Goal: Task Accomplishment & Management: Manage account settings

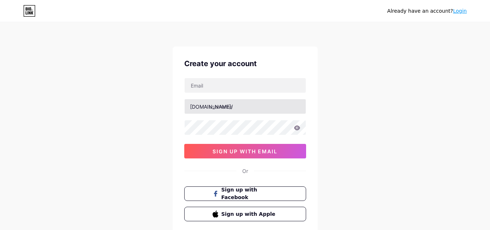
type input "w"
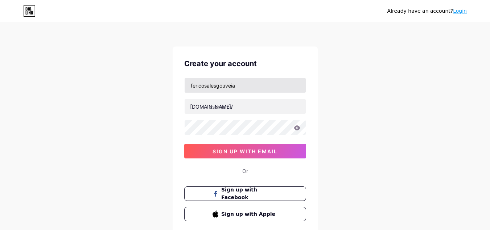
click at [256, 85] on input "fericosalesgouveia" at bounding box center [245, 85] width 121 height 15
type input "[EMAIL_ADDRESS][DOMAIN_NAME]"
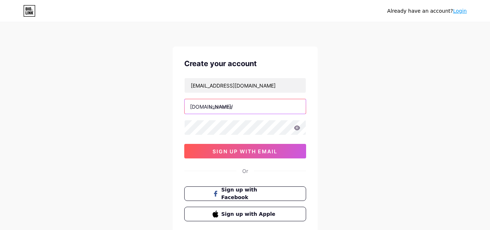
click at [226, 111] on input "text" at bounding box center [245, 106] width 121 height 15
click at [223, 108] on input "re" at bounding box center [245, 106] width 121 height 15
type input "recarcaoline"
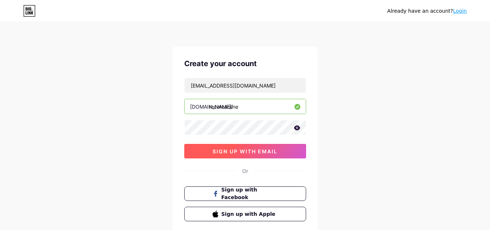
click at [255, 153] on span "sign up with email" at bounding box center [245, 151] width 65 height 6
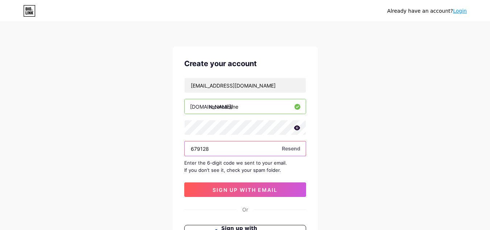
type input "679128"
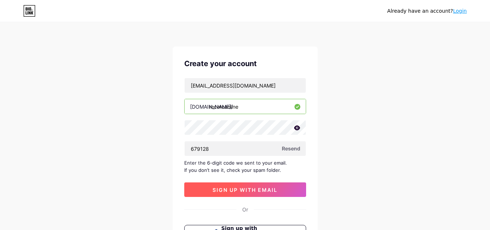
click at [255, 189] on span "sign up with email" at bounding box center [245, 189] width 65 height 6
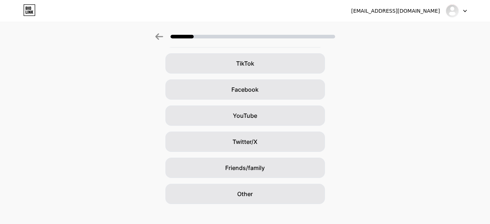
scroll to position [89, 0]
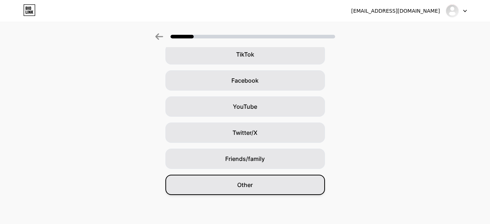
click at [289, 178] on div "Other" at bounding box center [245, 185] width 160 height 20
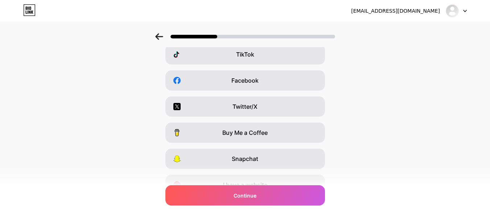
scroll to position [0, 0]
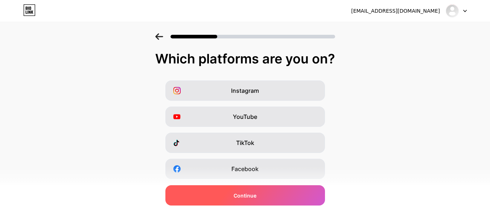
click at [284, 192] on div "Continue" at bounding box center [245, 195] width 160 height 20
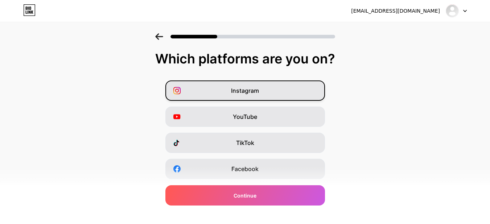
click at [252, 96] on div "Instagram" at bounding box center [245, 91] width 160 height 20
click at [360, 171] on div "Instagram YouTube TikTok Facebook Twitter/X Buy Me a Coffee Snapchat I have a w…" at bounding box center [245, 182] width 483 height 203
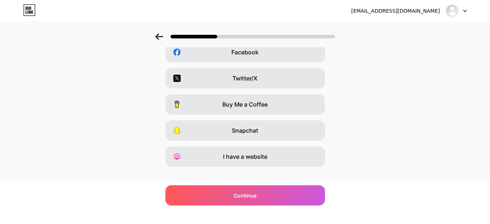
scroll to position [125, 0]
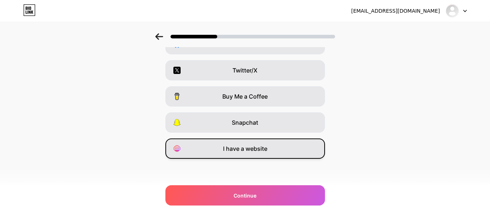
click at [298, 147] on div "I have a website" at bounding box center [245, 149] width 160 height 20
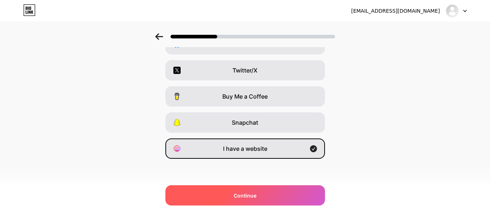
click at [281, 200] on div "Continue" at bounding box center [245, 195] width 160 height 20
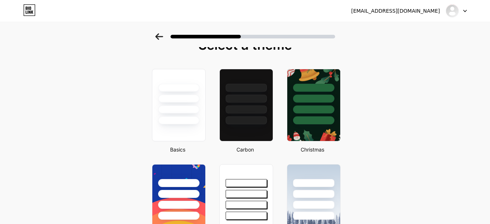
scroll to position [15, 0]
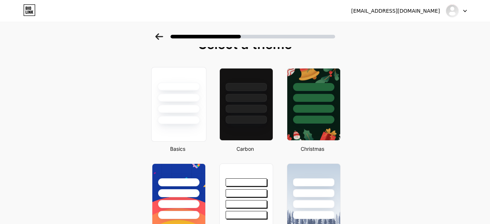
click at [175, 115] on div at bounding box center [178, 95] width 54 height 57
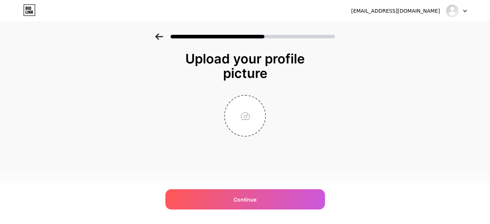
scroll to position [0, 0]
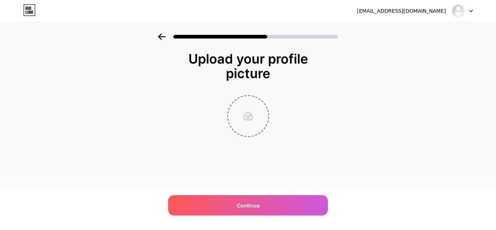
click at [251, 117] on input "file" at bounding box center [248, 116] width 40 height 40
click at [256, 106] on input "file" at bounding box center [248, 116] width 40 height 40
type input "C:\fakepath\aUVQd0EwBdInkgfO1QC33gENq7mFy5Gw.png"
click at [251, 129] on img at bounding box center [248, 116] width 42 height 42
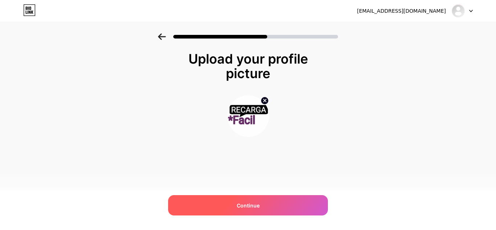
click at [278, 198] on div "Continue" at bounding box center [248, 205] width 160 height 20
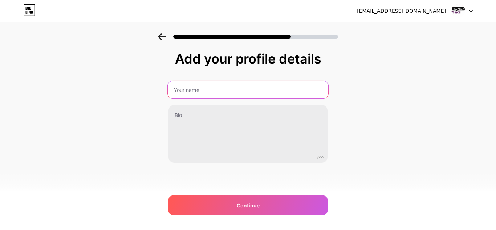
click at [247, 96] on input "text" at bounding box center [248, 89] width 160 height 17
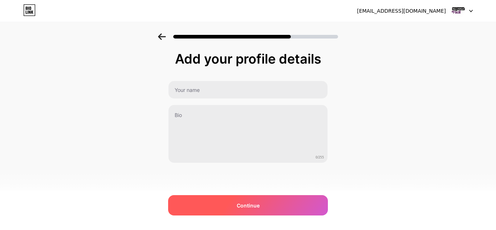
click at [248, 201] on span "Continue" at bounding box center [248, 205] width 23 height 8
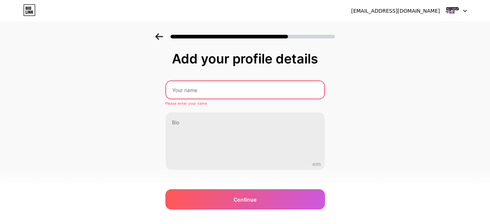
click at [215, 90] on input "text" at bounding box center [245, 89] width 158 height 17
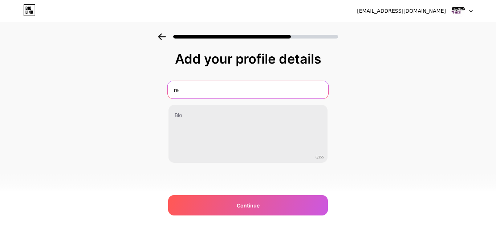
type input "r"
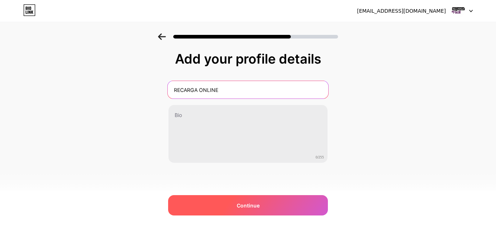
type input "RECARGA ONLINE"
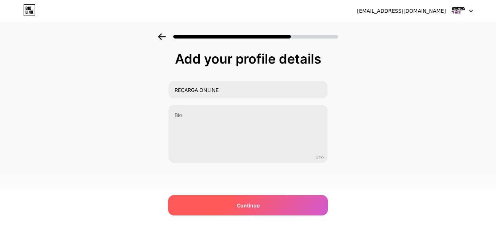
click at [255, 204] on span "Continue" at bounding box center [248, 205] width 23 height 8
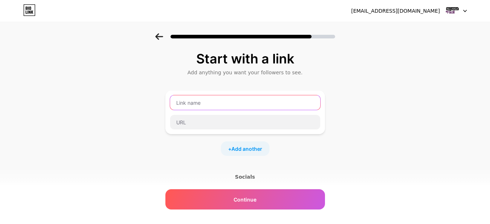
click at [226, 109] on input "text" at bounding box center [245, 102] width 150 height 15
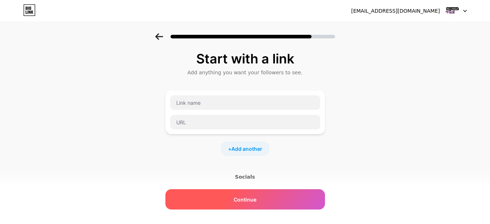
click at [248, 197] on span "Continue" at bounding box center [245, 200] width 23 height 8
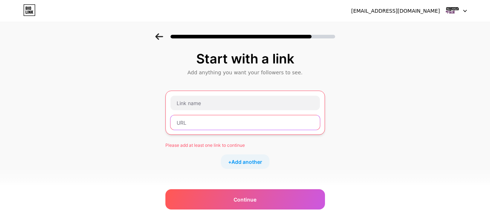
click at [216, 120] on input "text" at bounding box center [245, 122] width 149 height 15
click at [203, 94] on div at bounding box center [245, 113] width 160 height 44
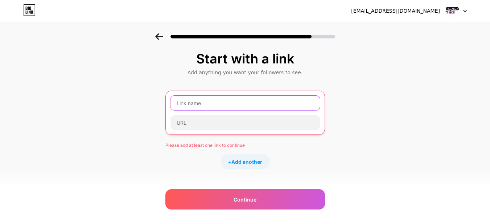
click at [207, 103] on input "text" at bounding box center [245, 103] width 149 height 15
click at [155, 72] on div "Start with a link Add anything you want your followers to see. Please add at le…" at bounding box center [245, 167] width 490 height 268
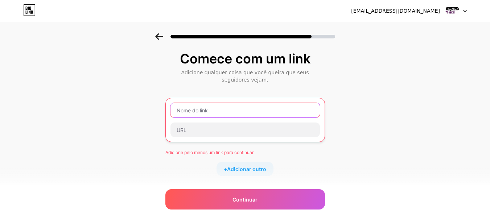
click at [295, 112] on input "text" at bounding box center [245, 110] width 149 height 15
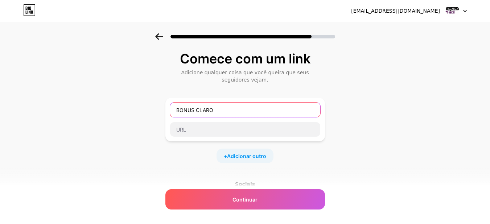
type input "BONUS CLARO"
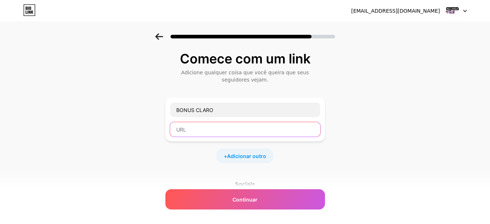
click at [227, 134] on input "text" at bounding box center [245, 129] width 150 height 15
paste input "[URL][DOMAIN_NAME]"
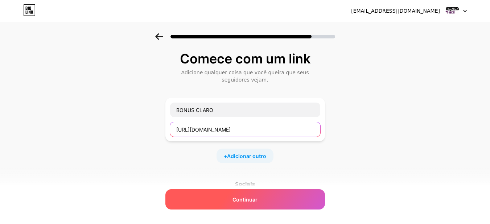
type input "[URL][DOMAIN_NAME]"
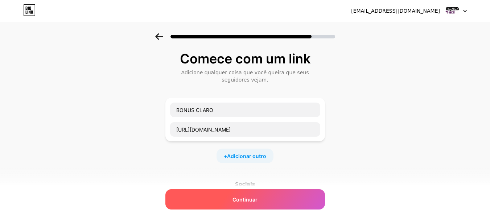
click at [255, 201] on font "Continuar" at bounding box center [245, 200] width 25 height 6
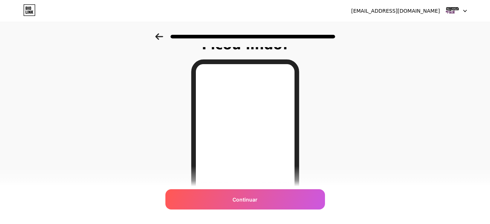
click at [347, 144] on div "Ficou lindo! Continuar" at bounding box center [245, 171] width 490 height 302
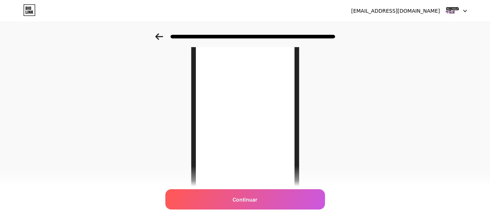
scroll to position [29, 0]
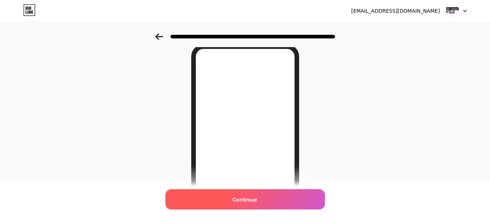
click at [248, 201] on font "Continuar" at bounding box center [245, 200] width 25 height 6
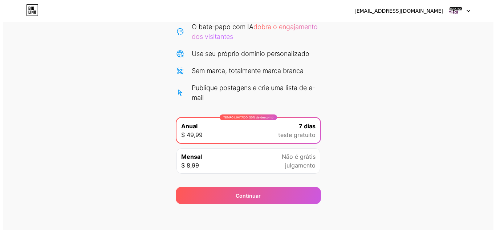
scroll to position [82, 0]
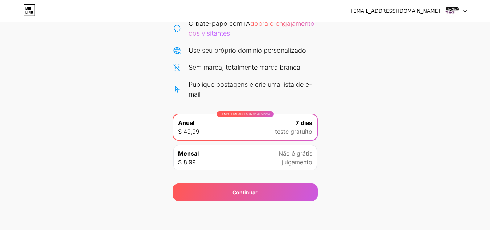
click at [257, 156] on div "Mensal $ 8,99 Não é grátis julgamento" at bounding box center [245, 157] width 144 height 25
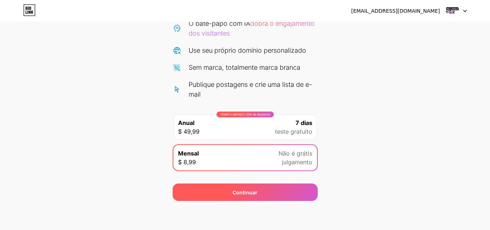
click at [259, 190] on div "Continuar" at bounding box center [245, 191] width 145 height 17
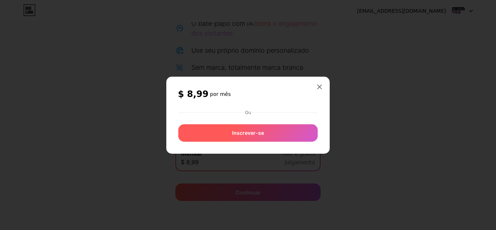
click at [249, 110] on font "Ou" at bounding box center [248, 112] width 6 height 5
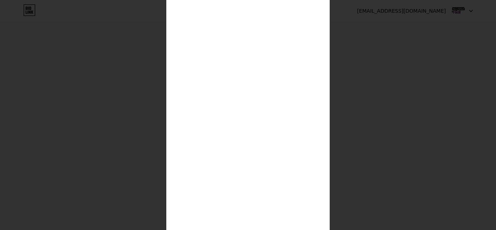
scroll to position [202, 0]
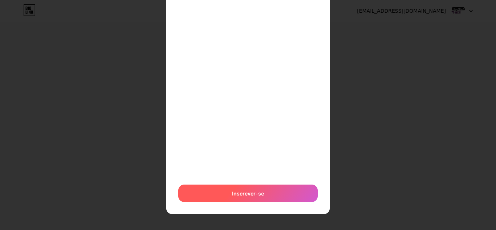
click at [249, 198] on div "Inscrever-se" at bounding box center [247, 192] width 139 height 17
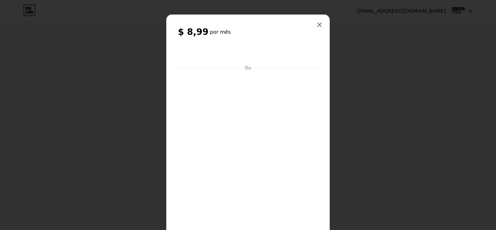
scroll to position [0, 0]
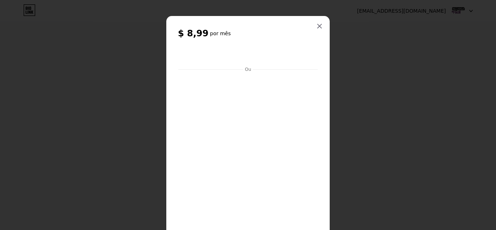
click at [320, 99] on div "$ 8,99 por mês Ou Inscrever-se" at bounding box center [247, 215] width 163 height 399
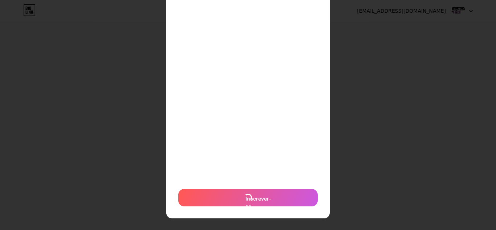
scroll to position [202, 0]
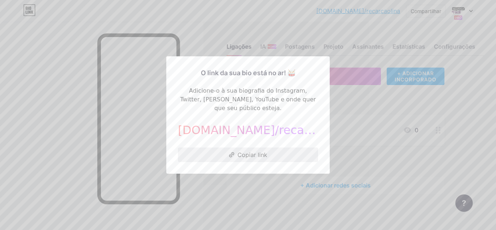
click at [301, 147] on button "Copiar link" at bounding box center [248, 154] width 140 height 15
click at [262, 157] on button "Copiar link" at bounding box center [248, 154] width 140 height 15
click at [490, 4] on div at bounding box center [248, 115] width 496 height 230
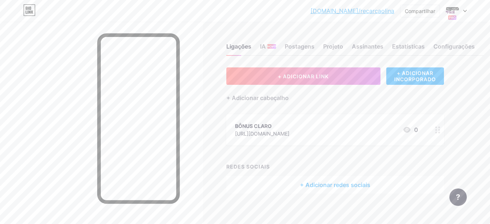
click at [468, 14] on div "[DOMAIN_NAME]/recarc... [DOMAIN_NAME]/recarcaolina Compartilhar Trocar de conta…" at bounding box center [245, 10] width 490 height 13
click at [458, 14] on span at bounding box center [453, 11] width 12 height 12
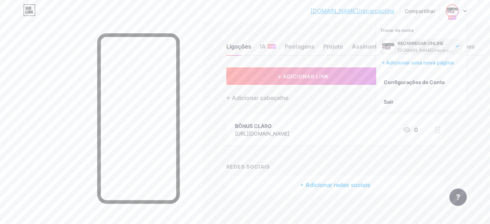
click at [446, 49] on div "[DOMAIN_NAME]/recarcaolina" at bounding box center [426, 51] width 56 height 6
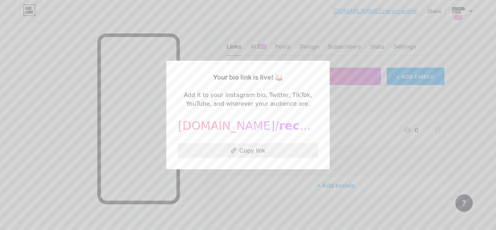
click at [225, 152] on button "Copy link" at bounding box center [248, 150] width 140 height 15
click at [259, 179] on div at bounding box center [248, 115] width 496 height 230
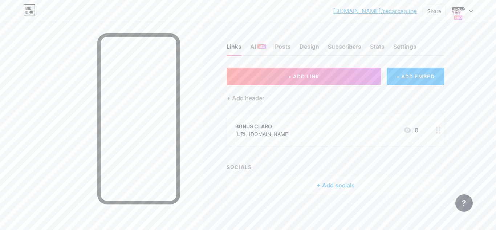
click at [437, 131] on icon at bounding box center [437, 130] width 5 height 7
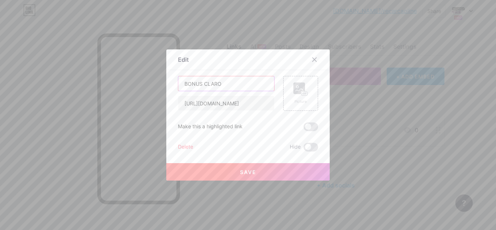
click at [188, 84] on input "BONUS CLARO" at bounding box center [226, 83] width 96 height 15
click at [199, 86] on input "BONUS CLARO" at bounding box center [226, 83] width 96 height 15
type input "RECARGA BONUS CLARO"
click at [294, 109] on div "Picture" at bounding box center [300, 93] width 35 height 35
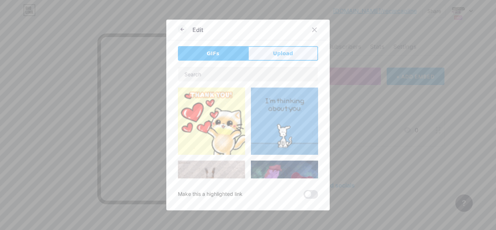
click at [278, 49] on button "Upload" at bounding box center [283, 53] width 70 height 15
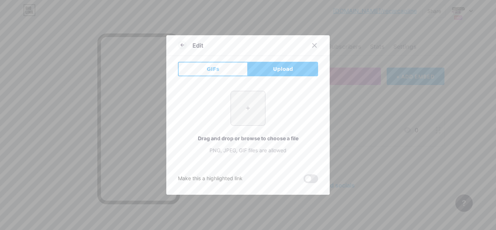
click at [250, 115] on input "file" at bounding box center [248, 108] width 34 height 34
type input "C:\fakepath\claro.jpg"
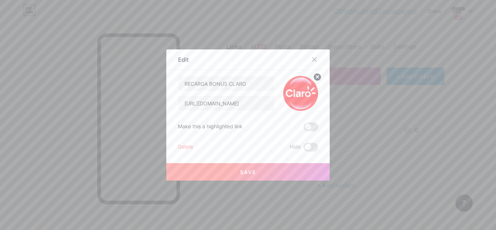
click at [260, 170] on button "Save" at bounding box center [247, 171] width 163 height 17
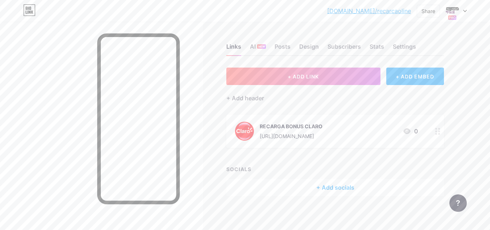
click at [436, 133] on circle at bounding box center [436, 134] width 2 height 2
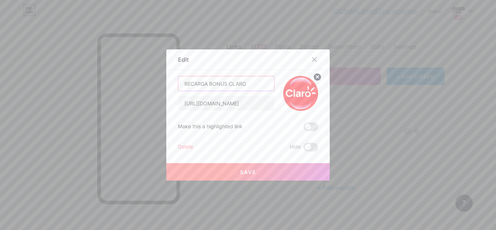
click at [202, 79] on input "RECARGA BONUS CLARO" at bounding box center [226, 83] width 96 height 15
click at [208, 83] on input "RECARGA BONUS CLARO" at bounding box center [226, 83] width 96 height 15
click at [248, 85] on input "RECARGA COM BONUS CLARO" at bounding box center [226, 83] width 96 height 15
type input "RECARGA COM BONUS CLARO"
click at [262, 174] on button "Save" at bounding box center [247, 171] width 163 height 17
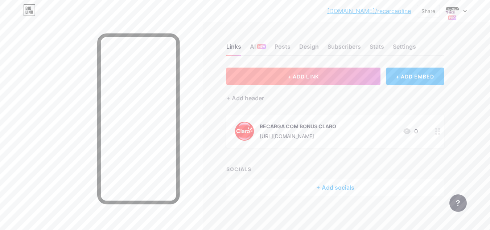
click at [340, 74] on button "+ ADD LINK" at bounding box center [303, 75] width 154 height 17
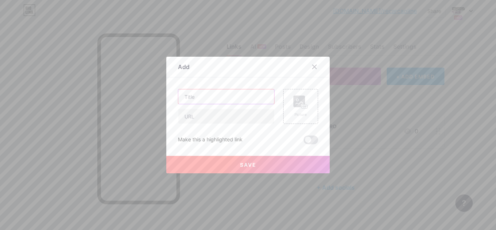
click at [209, 94] on input "text" at bounding box center [226, 96] width 96 height 15
click at [316, 65] on icon at bounding box center [314, 67] width 6 height 6
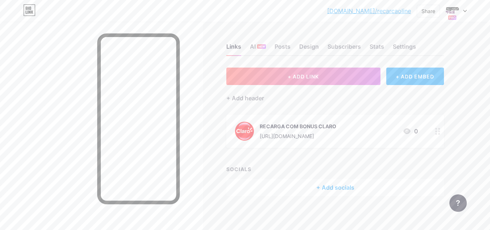
click at [328, 134] on div "[URL][DOMAIN_NAME]" at bounding box center [298, 136] width 77 height 8
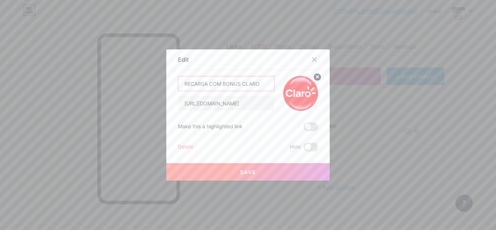
click at [237, 83] on input "RECARGA COM BONUS CLARO" at bounding box center [226, 83] width 96 height 15
click at [317, 62] on icon at bounding box center [314, 60] width 6 height 6
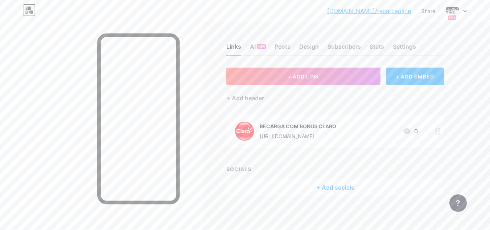
click at [268, 99] on div "+ Add header" at bounding box center [335, 94] width 218 height 18
click at [256, 96] on div "+ Add header" at bounding box center [245, 98] width 38 height 9
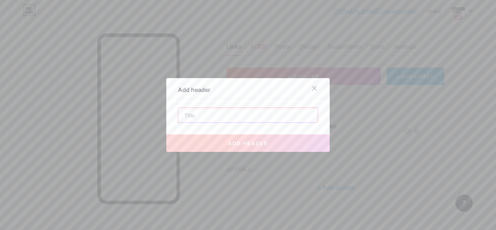
click at [235, 110] on input "text" at bounding box center [247, 115] width 139 height 15
paste input "RECARGA COM BONUS CLARO"
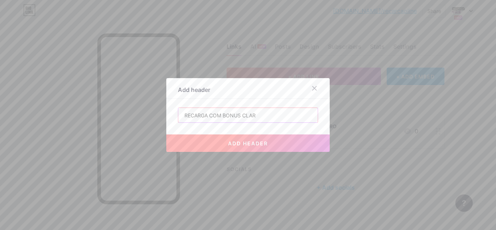
click at [269, 118] on input "RECARGA COM BONUS CLAR" at bounding box center [247, 115] width 139 height 15
drag, startPoint x: 269, startPoint y: 118, endPoint x: 279, endPoint y: 130, distance: 15.2
click at [279, 123] on div "RECARGA COM BONUS add header" at bounding box center [248, 114] width 140 height 15
type input "RECARGA COM BONUS VIVO"
click at [261, 144] on span "add header" at bounding box center [248, 143] width 40 height 6
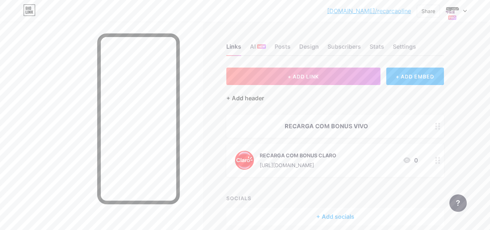
click at [246, 98] on div "+ Add header" at bounding box center [245, 98] width 38 height 9
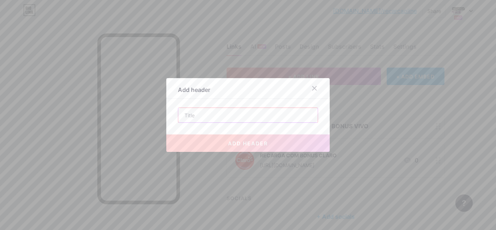
click at [237, 115] on input "text" at bounding box center [247, 115] width 139 height 15
paste input "RECARGA COM BONUS CLARO"
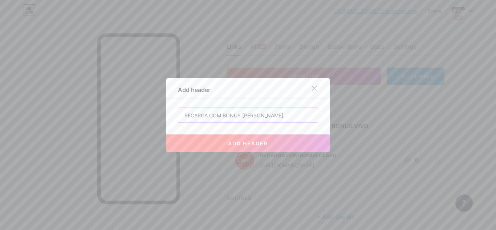
type input "RECARGA COM BONUS TIM"
click at [258, 143] on span "add header" at bounding box center [248, 143] width 40 height 6
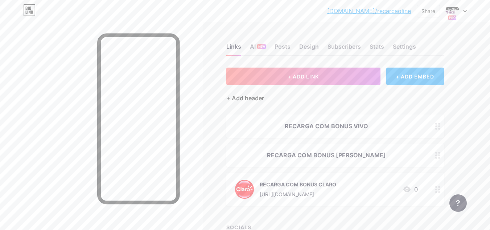
click at [259, 99] on div "+ Add header" at bounding box center [245, 98] width 38 height 9
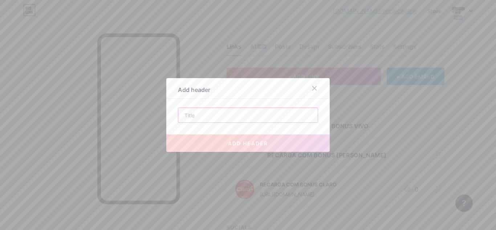
click at [248, 117] on input "text" at bounding box center [247, 115] width 139 height 15
paste input "RECARGA COM BONUS CLARO"
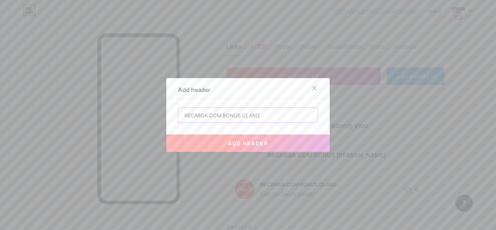
click at [256, 117] on input "RECARGA COM BONUS CLARO" at bounding box center [247, 115] width 139 height 15
type input "RECARGA COM BONUS OI"
click at [256, 141] on span "add header" at bounding box center [248, 143] width 40 height 6
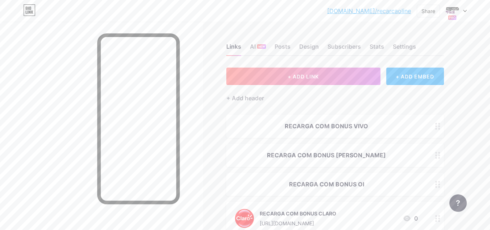
click at [252, 128] on div "RECARGA COM BONUS VIVO" at bounding box center [326, 126] width 183 height 9
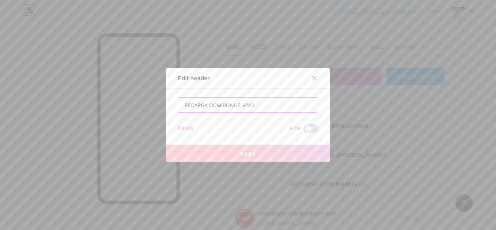
click at [245, 99] on input "RECARGA COM BONUS VIVO" at bounding box center [247, 105] width 139 height 15
click at [315, 73] on div at bounding box center [314, 77] width 13 height 13
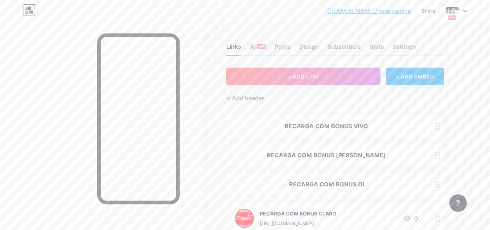
click at [436, 128] on circle at bounding box center [436, 129] width 2 height 2
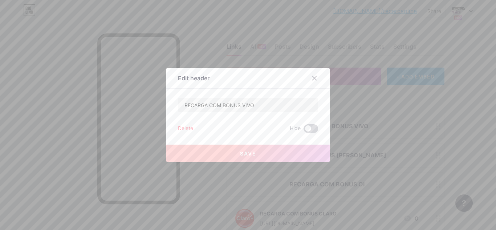
click at [306, 132] on span at bounding box center [310, 128] width 15 height 9
click at [303, 130] on input "checkbox" at bounding box center [303, 130] width 0 height 0
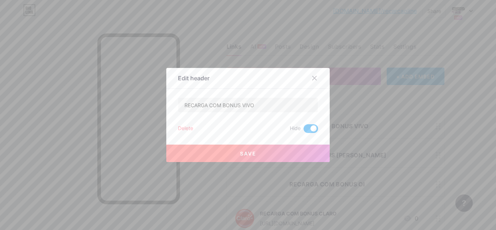
click at [322, 75] on div at bounding box center [319, 77] width 22 height 13
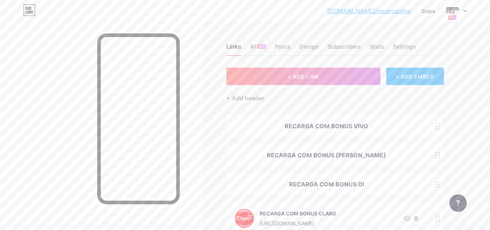
click at [410, 81] on div "+ ADD EMBED" at bounding box center [415, 75] width 58 height 17
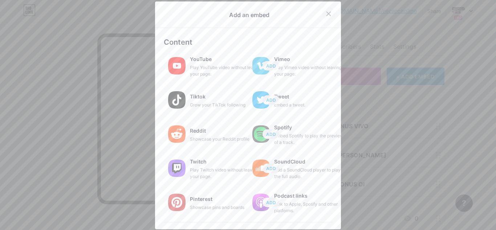
click at [325, 12] on icon at bounding box center [328, 14] width 6 height 6
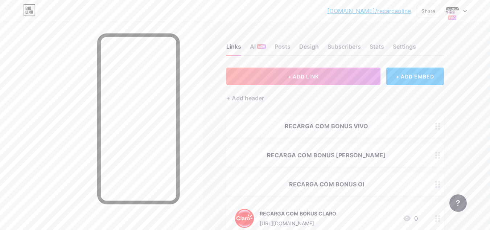
click at [258, 181] on div "RECARGA COM BONUS OI" at bounding box center [326, 184] width 183 height 9
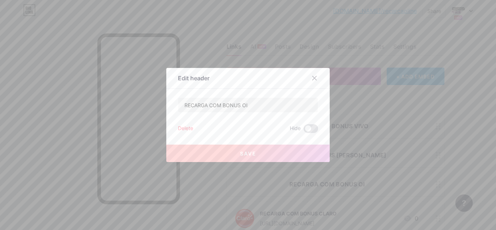
click at [244, 196] on div at bounding box center [248, 115] width 496 height 230
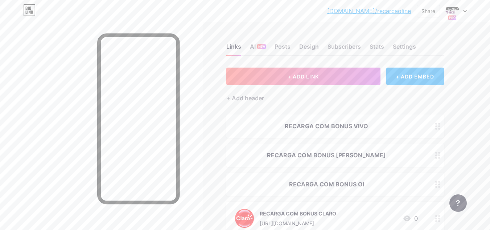
drag, startPoint x: 331, startPoint y: 213, endPoint x: 420, endPoint y: 155, distance: 106.0
click at [420, 155] on span "RECARGA COM BONUS VIVO RECARGA COM BONUS TIM RECARGA COM BONUS OI RECARGA COM B…" at bounding box center [335, 174] width 218 height 120
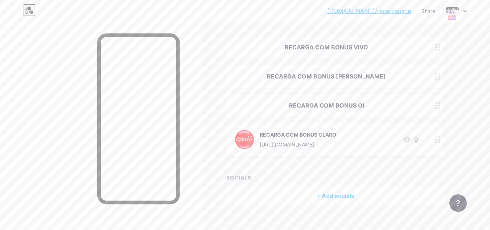
scroll to position [82, 0]
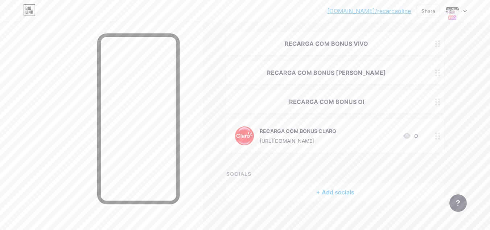
click at [337, 198] on div "+ Add socials" at bounding box center [335, 191] width 218 height 17
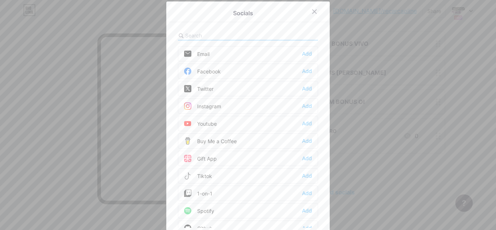
click at [327, 143] on div at bounding box center [248, 115] width 496 height 230
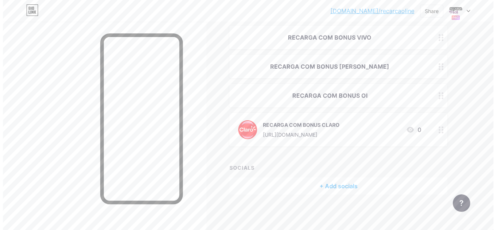
scroll to position [89, 0]
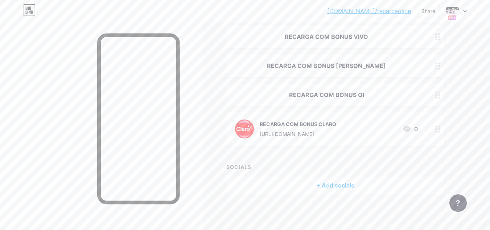
click at [331, 186] on div "+ Add socials" at bounding box center [335, 184] width 218 height 17
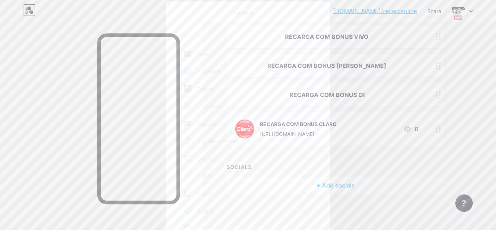
click at [316, 186] on div "Socials Email Add Facebook Add Twitter Add Instagram Add Youtube Add Buy Me a C…" at bounding box center [247, 120] width 163 height 238
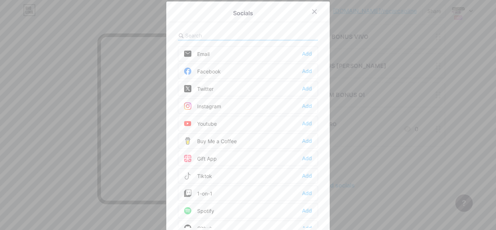
scroll to position [11, 0]
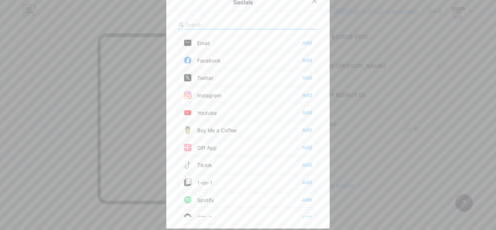
click at [260, 26] on div at bounding box center [248, 24] width 140 height 9
click at [244, 23] on input "text" at bounding box center [225, 25] width 80 height 8
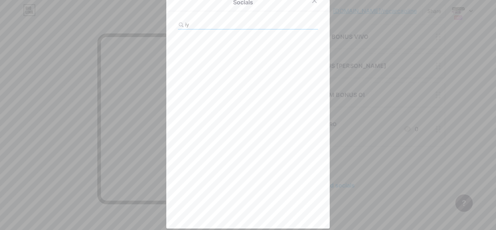
type input "i"
type input "o"
type input "si"
click at [247, 83] on div "Website Add" at bounding box center [248, 77] width 140 height 15
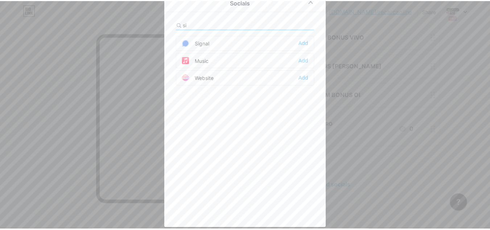
scroll to position [0, 0]
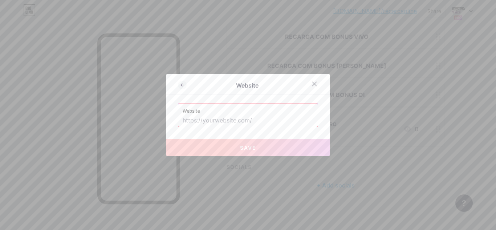
click at [271, 152] on button "Save" at bounding box center [247, 147] width 163 height 17
click at [230, 121] on input "text" at bounding box center [247, 120] width 131 height 12
paste input "RECARGA COM BONUS CLARO"
click at [230, 121] on input "RECARGA COM BONUS CLARO" at bounding box center [247, 120] width 131 height 12
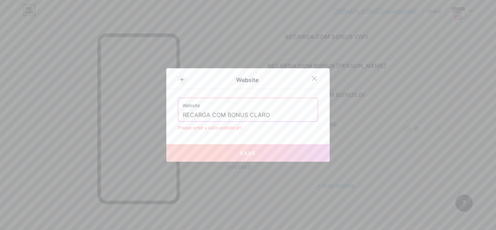
type input "RECARGA COM BONUS CLARO"
click at [260, 148] on button "Save" at bounding box center [247, 152] width 163 height 17
click at [314, 83] on div at bounding box center [314, 78] width 13 height 13
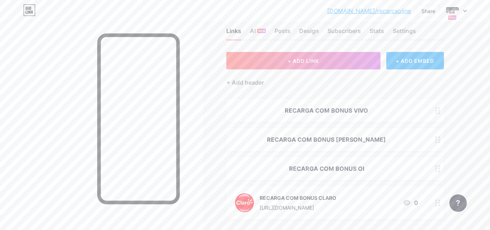
scroll to position [18, 0]
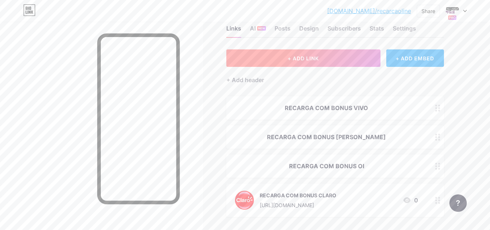
click at [289, 62] on button "+ ADD LINK" at bounding box center [303, 57] width 154 height 17
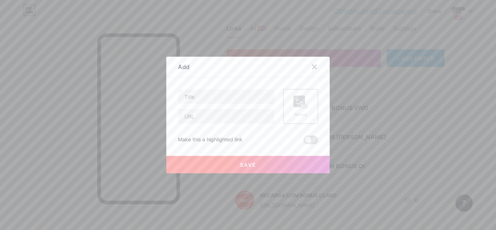
click at [317, 74] on div "Add" at bounding box center [247, 68] width 163 height 17
click at [315, 70] on div at bounding box center [314, 66] width 13 height 13
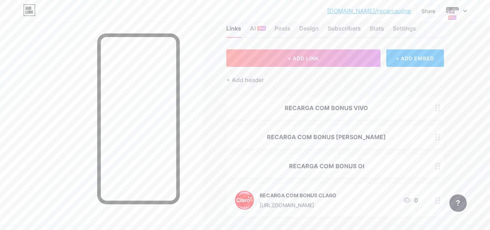
click at [435, 109] on div at bounding box center [438, 107] width 12 height 23
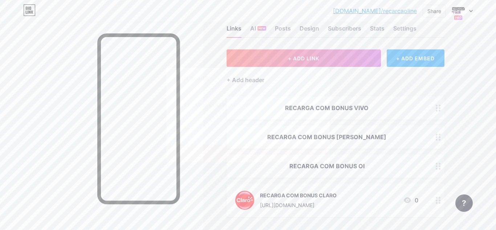
click at [307, 75] on div "Edit header" at bounding box center [247, 79] width 163 height 17
click at [314, 75] on icon at bounding box center [314, 78] width 6 height 6
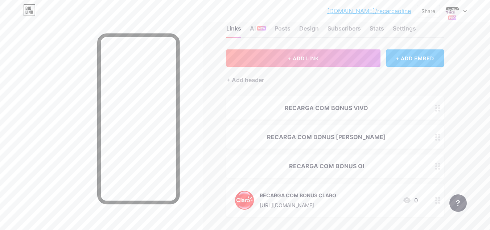
click at [330, 173] on div "RECARGA COM BONUS OI" at bounding box center [335, 165] width 218 height 23
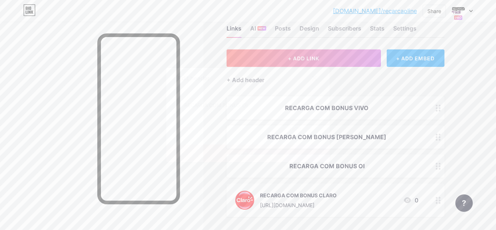
click at [190, 130] on div "Delete" at bounding box center [185, 128] width 15 height 9
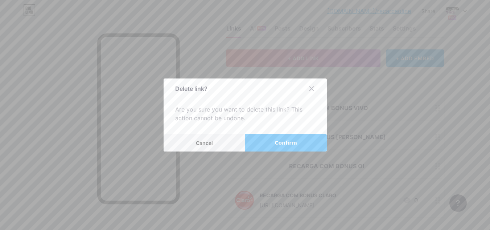
click at [270, 145] on button "Confirm" at bounding box center [286, 142] width 82 height 17
click at [349, 140] on div at bounding box center [245, 115] width 490 height 230
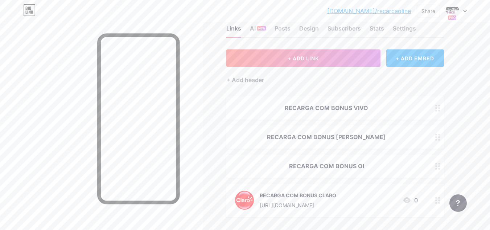
click at [344, 139] on div "RECARGA COM BONUS TIM" at bounding box center [326, 136] width 183 height 9
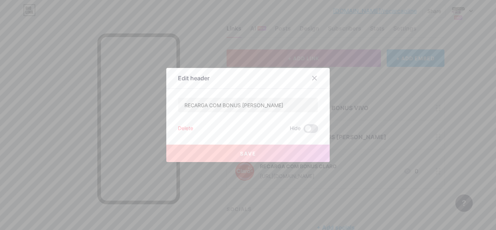
click at [176, 128] on div "Edit header RECARGA COM BONUS TIM Delete Hide Save" at bounding box center [247, 115] width 163 height 94
click at [188, 130] on div "Delete" at bounding box center [185, 128] width 15 height 9
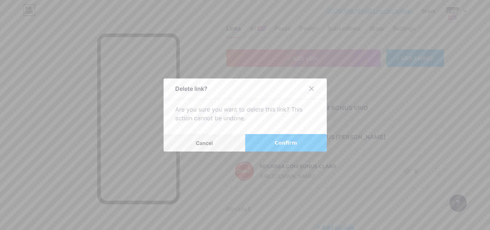
click at [304, 153] on div at bounding box center [245, 115] width 490 height 230
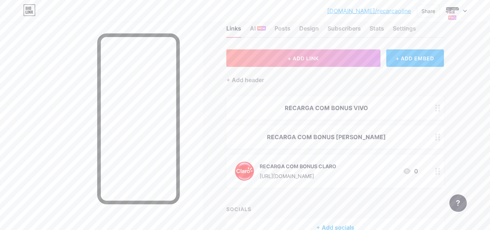
click at [287, 135] on div "RECARGA COM BONUS TIM" at bounding box center [326, 136] width 183 height 9
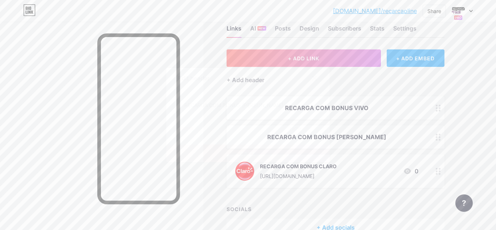
click at [180, 121] on div "RECARGA COM BONUS TIM Delete Hide Save" at bounding box center [248, 115] width 140 height 36
click at [184, 126] on div "Delete" at bounding box center [185, 128] width 15 height 9
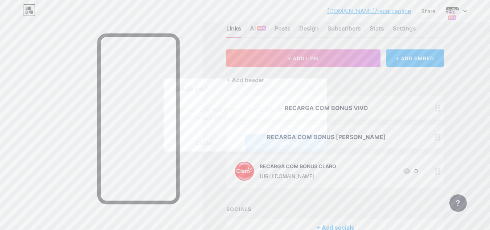
click at [300, 139] on button "Confirm" at bounding box center [286, 142] width 82 height 17
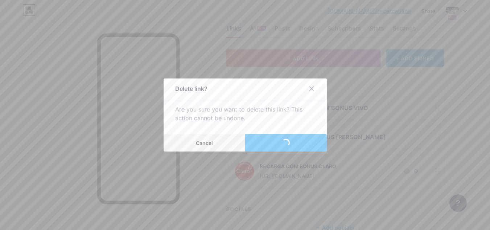
click at [347, 105] on div at bounding box center [245, 115] width 490 height 230
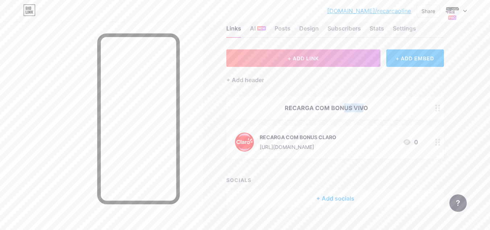
click at [347, 105] on div "RECARGA COM BONUS VIVO" at bounding box center [326, 107] width 183 height 9
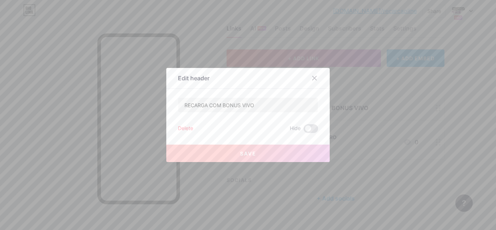
click at [184, 124] on div "Delete" at bounding box center [185, 128] width 15 height 9
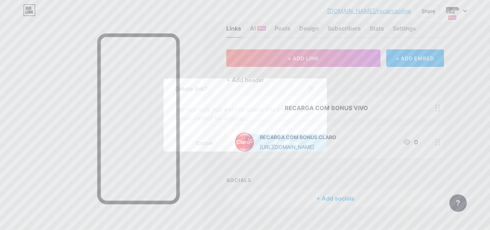
click at [263, 143] on button "Confirm" at bounding box center [286, 142] width 82 height 17
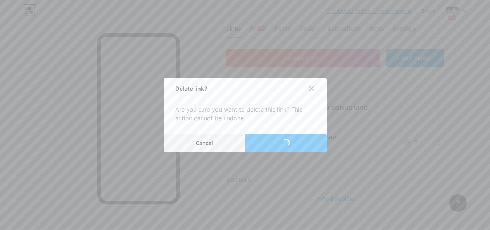
scroll to position [2, 0]
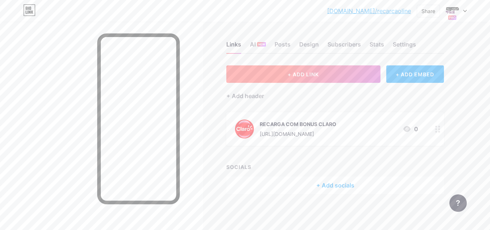
click at [314, 78] on button "+ ADD LINK" at bounding box center [303, 73] width 154 height 17
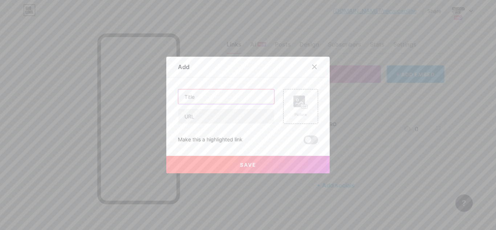
click at [233, 93] on input "text" at bounding box center [226, 96] width 96 height 15
paste input "RECARGA COM BONUS CLARO"
type input "RECARGA COM BONUS VIVO"
paste input "[URL][DOMAIN_NAME]"
click at [225, 116] on input "[URL][DOMAIN_NAME]" at bounding box center [226, 116] width 96 height 15
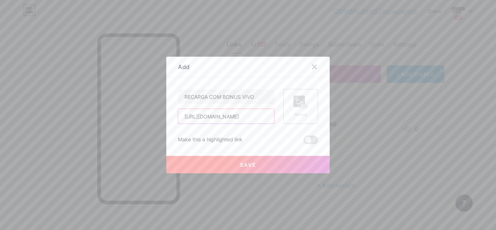
type input "[URL][DOMAIN_NAME]"
click at [303, 107] on icon at bounding box center [303, 107] width 2 height 2
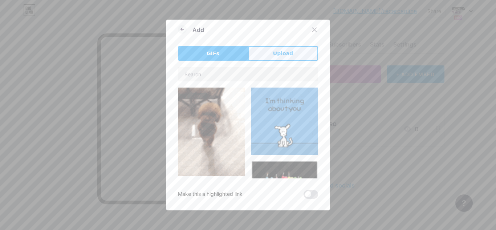
click at [282, 58] on button "Upload" at bounding box center [283, 53] width 70 height 15
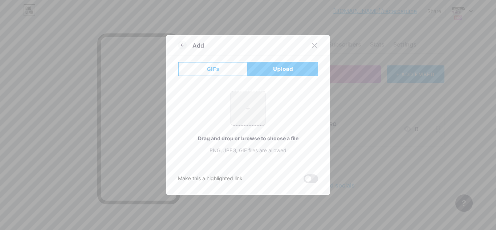
click at [252, 119] on input "file" at bounding box center [248, 108] width 34 height 34
type input "C:\fakepath\vivo.jpg"
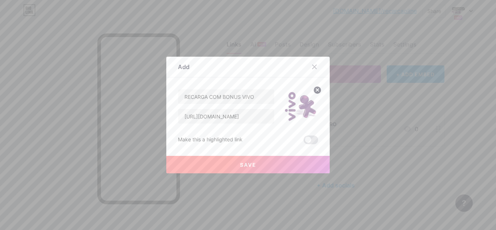
click at [273, 163] on button "Save" at bounding box center [247, 164] width 163 height 17
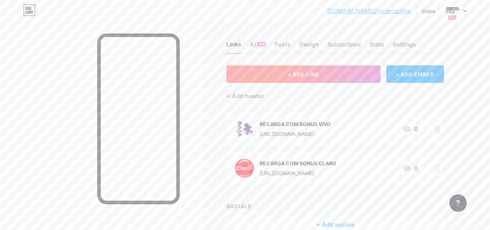
click at [330, 70] on button "+ ADD LINK" at bounding box center [303, 73] width 154 height 17
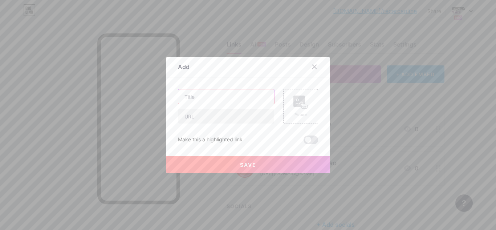
click at [209, 102] on input "text" at bounding box center [226, 96] width 96 height 15
paste input "[URL][DOMAIN_NAME]"
type input "[URL][DOMAIN_NAME]"
click at [315, 69] on icon at bounding box center [314, 67] width 6 height 6
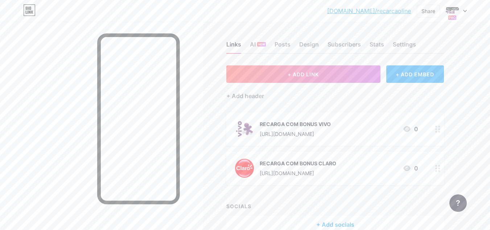
click at [376, 123] on div "RECARGA COM BONUS VIVO https://recargaleve.online/ 0" at bounding box center [326, 128] width 183 height 19
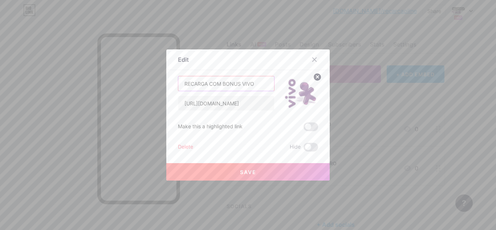
click at [248, 84] on input "RECARGA COM BONUS VIVO" at bounding box center [226, 83] width 96 height 15
click at [254, 78] on input "RECARGA COM BONUS VIVO" at bounding box center [226, 83] width 96 height 15
click at [227, 84] on input "RECARGA COM BONUS VIVO" at bounding box center [226, 83] width 96 height 15
drag, startPoint x: 227, startPoint y: 84, endPoint x: 223, endPoint y: 86, distance: 4.1
click at [223, 86] on input "RECARGA COM BONUS VIVO" at bounding box center [226, 83] width 96 height 15
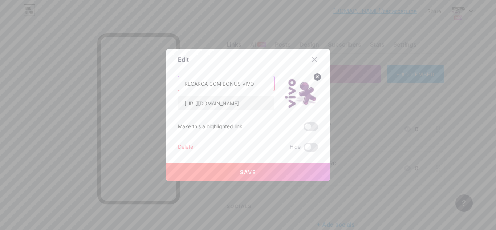
type input "RECARGA COM BÓNUS VIVO"
click at [276, 170] on button "Save" at bounding box center [247, 171] width 163 height 17
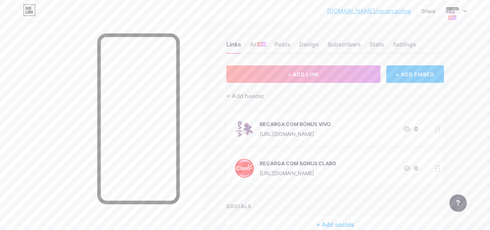
click at [313, 165] on div "RECARGA COM BONUS CLARO" at bounding box center [298, 163] width 77 height 8
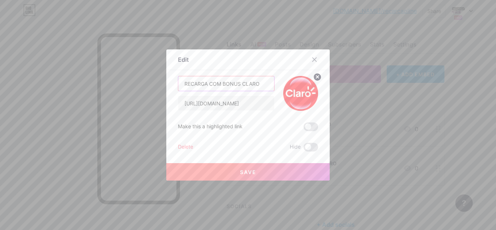
click at [228, 84] on input "RECARGA COM BONUS CLARO" at bounding box center [226, 83] width 96 height 15
type input "RECARGA COM BÓNUS CLARO"
click at [255, 170] on span "Save" at bounding box center [248, 172] width 16 height 6
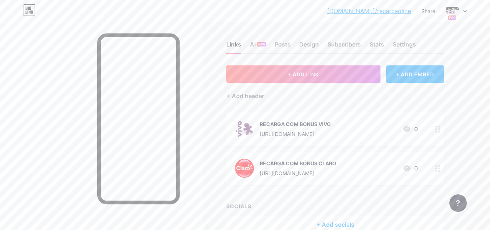
click at [347, 169] on div "RECARGA COM BÓNUS CLARO https://recargaleve.online/ 0" at bounding box center [326, 168] width 183 height 19
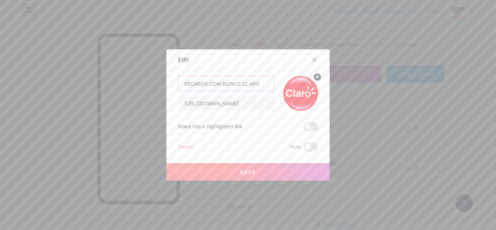
click at [229, 82] on input "RECARGA COM BÓNUS CLARO" at bounding box center [226, 83] width 96 height 15
type input "RECARGA COM BÔNUS CLARO"
click at [257, 168] on button "Save" at bounding box center [247, 171] width 163 height 17
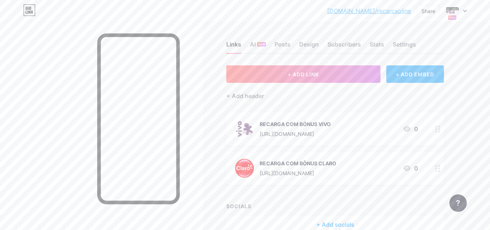
click at [367, 131] on div "RECARGA COM BÓNUS VIVO https://recargaleve.online/ 0" at bounding box center [326, 128] width 183 height 19
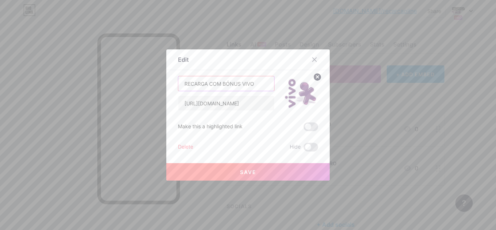
click at [229, 85] on input "RECARGA COM BÓNUS VIVO" at bounding box center [226, 83] width 96 height 15
type input "RECARGA COM BÔNUS VIVO"
click at [265, 174] on button "Save" at bounding box center [247, 171] width 163 height 17
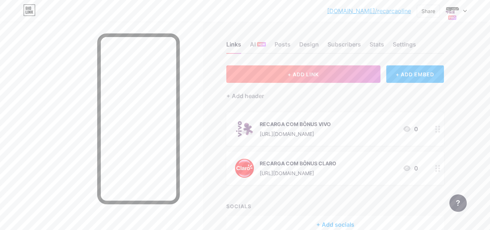
click at [294, 72] on span "+ ADD LINK" at bounding box center [303, 74] width 31 height 6
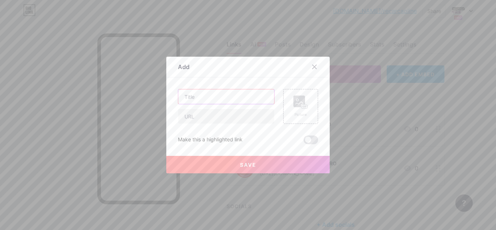
paste input "RECARGA COM BONUS VIVO"
click at [232, 95] on input "RECARGA COM BONUS VIVO" at bounding box center [226, 96] width 96 height 15
click at [251, 96] on input "RECARGA COM BONUS VIVO" at bounding box center [226, 96] width 96 height 15
type input "RECARGA COM BONUS VIVO"
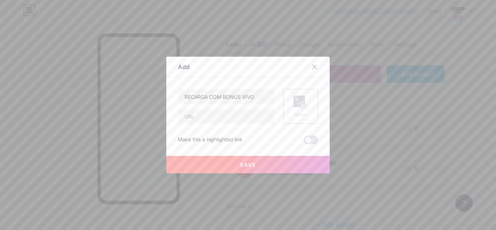
click at [300, 117] on div "Picture" at bounding box center [300, 106] width 35 height 35
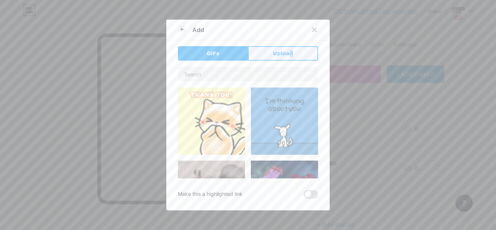
drag, startPoint x: 293, startPoint y: 61, endPoint x: 289, endPoint y: 57, distance: 5.4
click at [289, 57] on div "GIFs Upload Content YouTube Play YouTube video without leaving your page. ADD V…" at bounding box center [248, 122] width 140 height 152
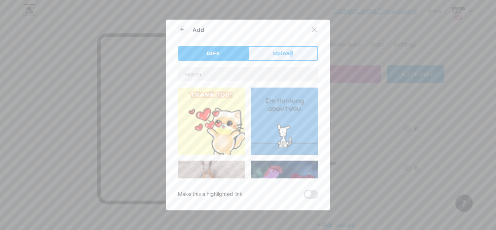
click at [289, 57] on span "Upload" at bounding box center [283, 54] width 20 height 8
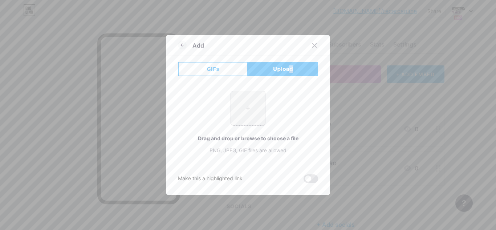
click at [264, 94] on input "file" at bounding box center [248, 108] width 34 height 34
type input "C:\fakepath\oi.png"
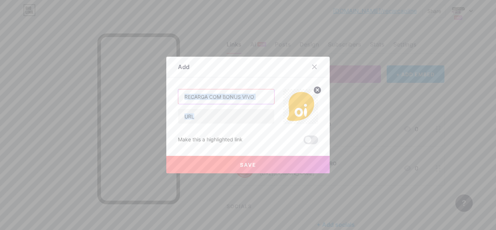
click at [257, 98] on input "RECARGA COM BONUS VIVO" at bounding box center [226, 96] width 96 height 15
click at [247, 97] on input "RECARGA COM BONUS VIVO" at bounding box center [226, 96] width 96 height 15
type input "RECARGA COM BONUS OI"
click at [227, 118] on input "text" at bounding box center [226, 116] width 96 height 15
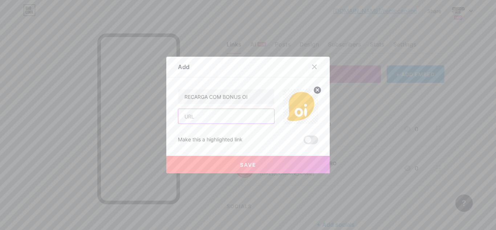
paste input "[URL][DOMAIN_NAME]"
type input "https://recargaleve.online"
click at [256, 173] on button "Save" at bounding box center [247, 164] width 163 height 17
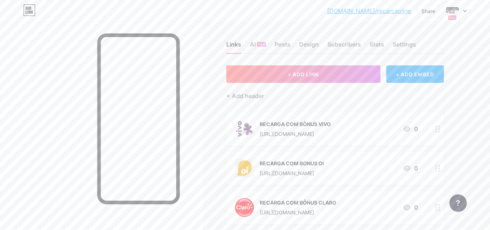
click at [250, 171] on img at bounding box center [244, 168] width 19 height 19
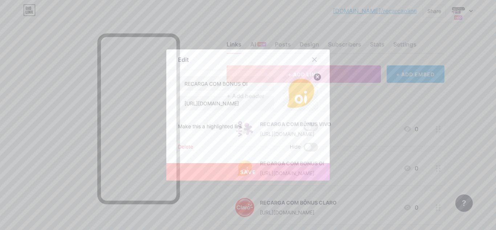
click at [315, 57] on icon at bounding box center [314, 60] width 6 height 6
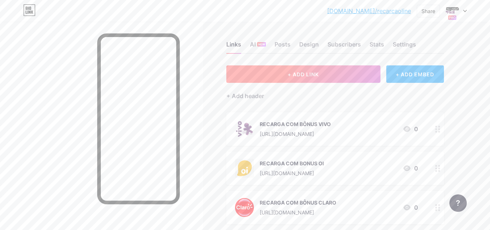
click at [278, 77] on button "+ ADD LINK" at bounding box center [303, 73] width 154 height 17
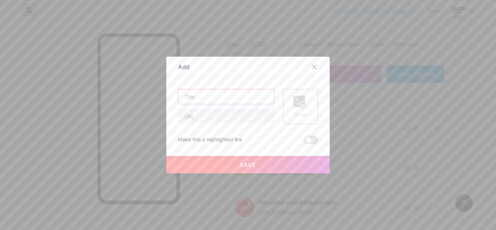
click at [241, 97] on input "text" at bounding box center [226, 96] width 96 height 15
paste input "[URL][DOMAIN_NAME]"
type input "[URL][DOMAIN_NAME]"
paste input "[URL][DOMAIN_NAME]"
click at [258, 118] on input "[URL][DOMAIN_NAME]" at bounding box center [226, 116] width 96 height 15
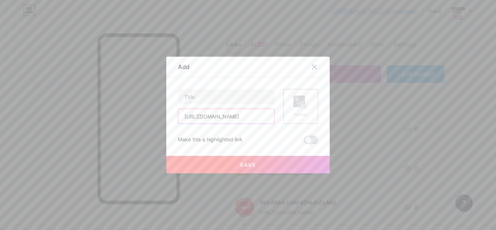
click at [258, 118] on input "[URL][DOMAIN_NAME]" at bounding box center [226, 116] width 96 height 15
type input "https://recargaleve.online"
click at [289, 96] on div "Picture" at bounding box center [300, 106] width 35 height 35
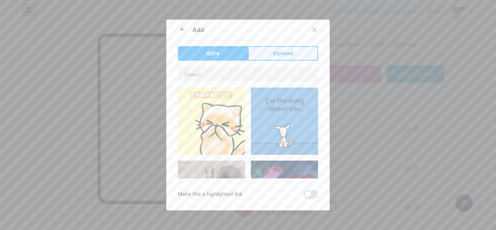
click at [278, 51] on span "Upload" at bounding box center [283, 54] width 20 height 8
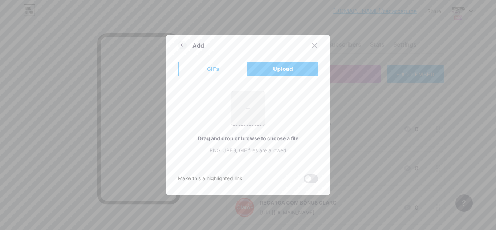
click at [251, 111] on input "file" at bounding box center [248, 108] width 34 height 34
type input "C:\fakepath\tim.png"
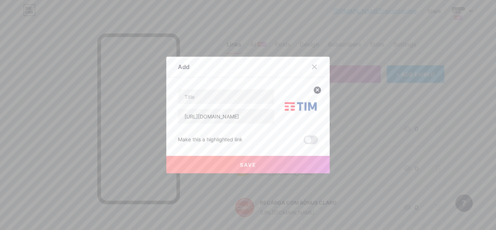
click at [261, 161] on button "Save" at bounding box center [247, 164] width 163 height 17
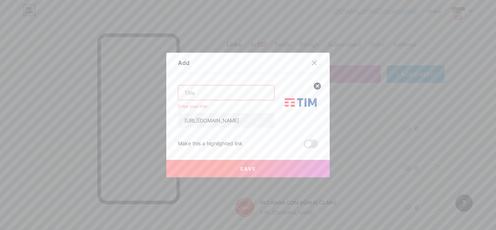
click at [222, 100] on div "Enter your title https://recargaleve.online" at bounding box center [226, 106] width 96 height 43
click at [214, 95] on input "text" at bounding box center [226, 92] width 96 height 15
click at [209, 82] on div "Content YouTube Play YouTube video without leaving your page. ADD Vimeo Play Vi…" at bounding box center [248, 110] width 140 height 75
click at [211, 92] on input "text" at bounding box center [226, 92] width 96 height 15
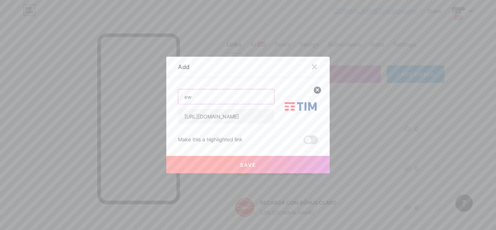
type input "ew"
click at [243, 162] on span "Save" at bounding box center [248, 164] width 16 height 6
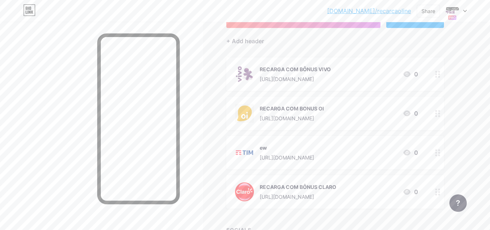
scroll to position [60, 0]
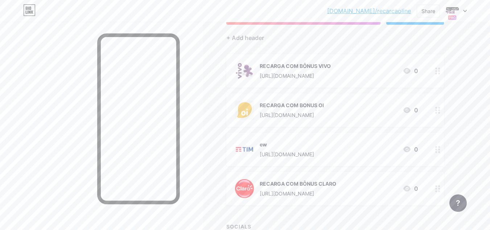
click at [324, 104] on div "RECARGA COM BONUS OI" at bounding box center [292, 105] width 64 height 8
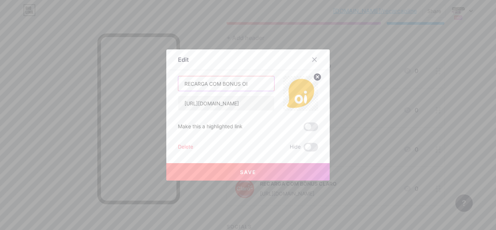
click at [229, 84] on input "RECARGA COM BONUS OI" at bounding box center [226, 83] width 96 height 15
type input "RECARGA COM BÔNUS OI"
click at [267, 168] on button "Save" at bounding box center [247, 171] width 163 height 17
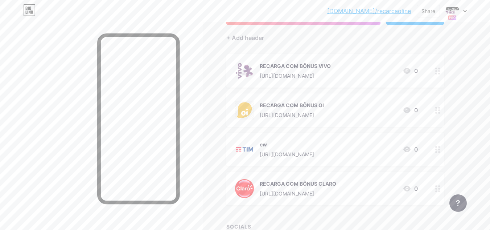
click at [328, 152] on div "ew https://recargaleve.online 0" at bounding box center [326, 149] width 183 height 19
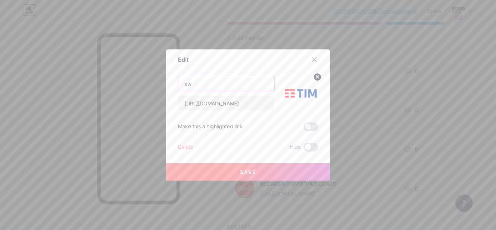
click at [218, 85] on input "ew" at bounding box center [226, 83] width 96 height 15
paste input "RECARGA COM BÔNUS OI"
click at [245, 86] on input "RECARGA COM BÔNUS OI" at bounding box center [226, 83] width 96 height 15
type input "RECARGA COM BÔNUS TIM"
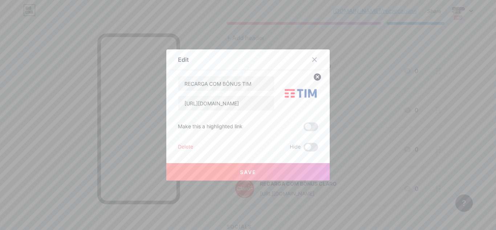
click at [244, 174] on span "Save" at bounding box center [248, 172] width 16 height 6
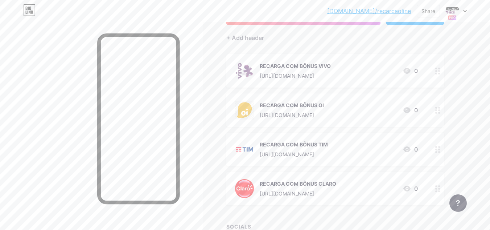
click at [285, 118] on div "https://recargaleve.online" at bounding box center [292, 115] width 64 height 8
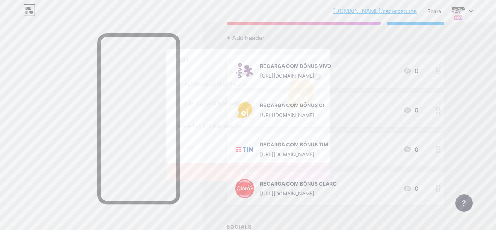
click at [299, 100] on img at bounding box center [300, 93] width 35 height 35
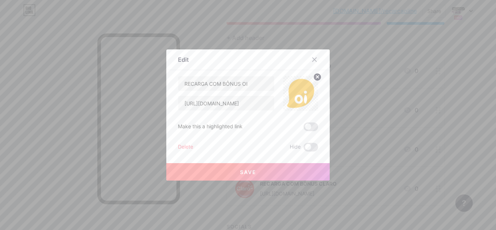
click at [316, 76] on circle at bounding box center [317, 77] width 8 height 8
click at [310, 89] on div "Picture" at bounding box center [300, 93] width 35 height 35
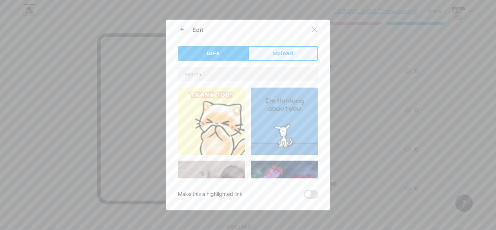
click at [270, 53] on button "Upload" at bounding box center [283, 53] width 70 height 15
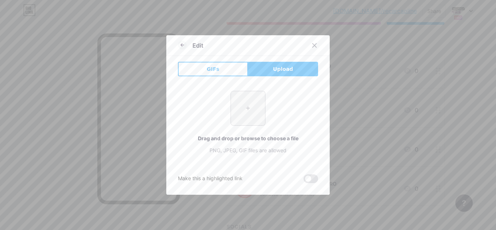
click at [250, 103] on input "file" at bounding box center [248, 108] width 34 height 34
type input "C:\fakepath\oi.jpg"
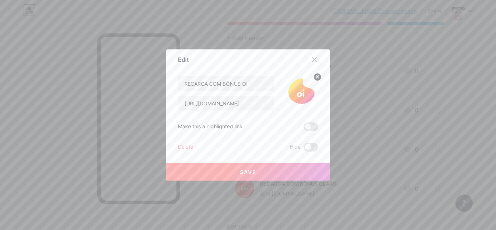
click at [263, 172] on button "Save" at bounding box center [247, 171] width 163 height 17
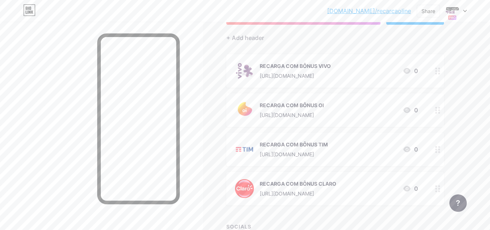
click at [207, 29] on div "Links AI NEW Posts Design Subscribers Stats Settings + ADD LINK + ADD EMBED + A…" at bounding box center [237, 126] width 474 height 328
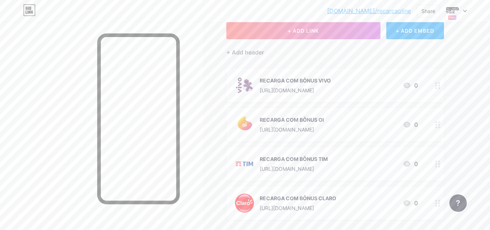
scroll to position [0, 0]
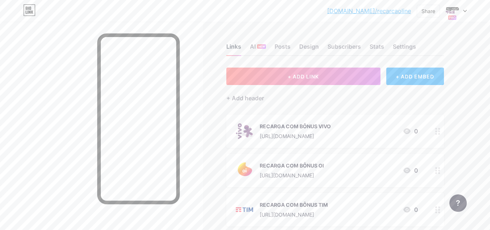
click at [237, 52] on div "Links" at bounding box center [233, 48] width 15 height 13
click at [407, 11] on link "[DOMAIN_NAME]/recarcaoline" at bounding box center [369, 11] width 84 height 9
click at [461, 8] on div at bounding box center [456, 10] width 21 height 13
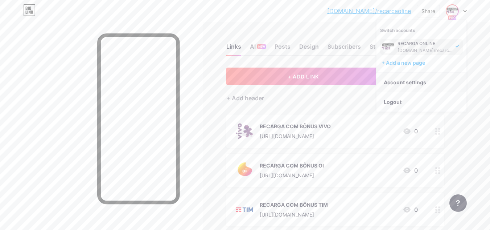
click at [423, 79] on link "Account settings" at bounding box center [422, 83] width 90 height 20
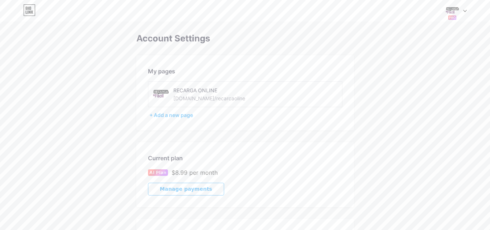
click at [220, 95] on div "[DOMAIN_NAME]/recarcaoline" at bounding box center [209, 98] width 72 height 8
drag, startPoint x: 220, startPoint y: 95, endPoint x: 167, endPoint y: 89, distance: 54.0
click at [167, 89] on div "RECARGA ONLINE bio.link/recarcaoline" at bounding box center [214, 94] width 123 height 16
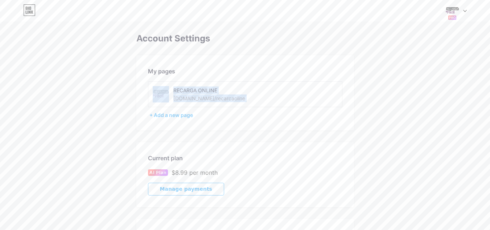
click at [167, 89] on img at bounding box center [161, 94] width 16 height 16
click at [171, 94] on div "RECARGA ONLINE bio.link/recarcaoline" at bounding box center [214, 94] width 123 height 16
click at [162, 94] on img at bounding box center [161, 94] width 16 height 16
click at [196, 91] on div "RECARGA ONLINE" at bounding box center [224, 90] width 103 height 8
click at [199, 98] on div "[DOMAIN_NAME]/recarcaoline" at bounding box center [209, 98] width 72 height 8
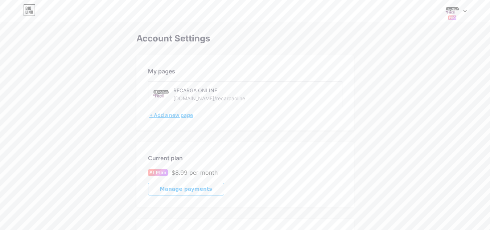
click at [184, 118] on div "+ Add a new page" at bounding box center [245, 114] width 193 height 7
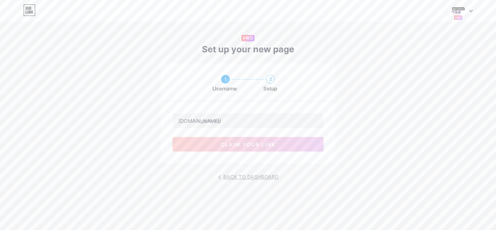
click at [220, 176] on icon at bounding box center [219, 177] width 3 height 4
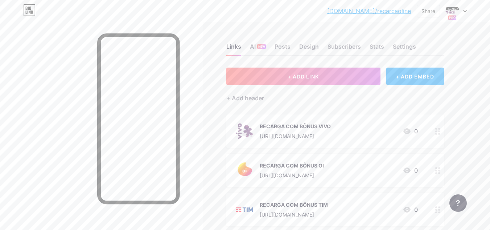
click at [402, 11] on link "[DOMAIN_NAME]/recarcaoline" at bounding box center [369, 11] width 84 height 9
click at [253, 44] on div "AI NEW" at bounding box center [258, 48] width 16 height 13
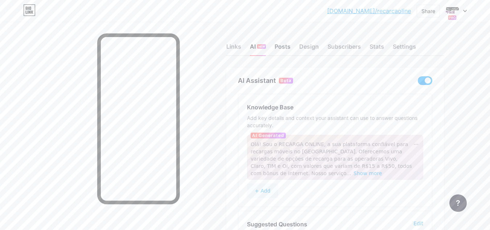
click at [279, 46] on div "Posts" at bounding box center [283, 48] width 16 height 13
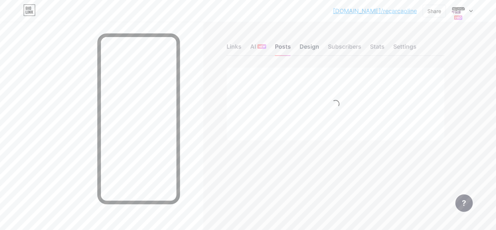
click at [301, 47] on div "Design" at bounding box center [309, 48] width 20 height 13
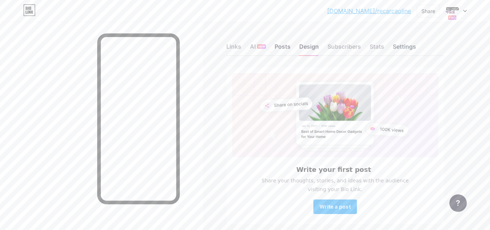
click at [403, 53] on div "Settings" at bounding box center [404, 48] width 23 height 13
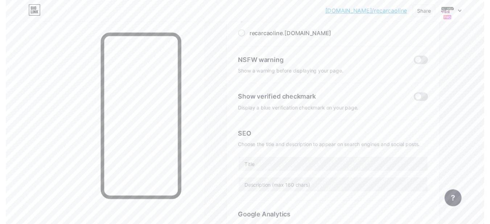
scroll to position [87, 0]
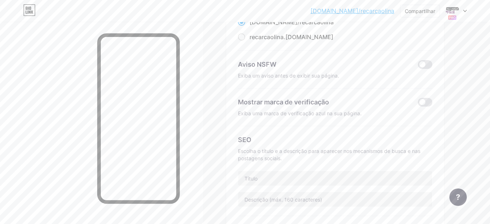
click at [299, 138] on div "SEO" at bounding box center [335, 140] width 194 height 10
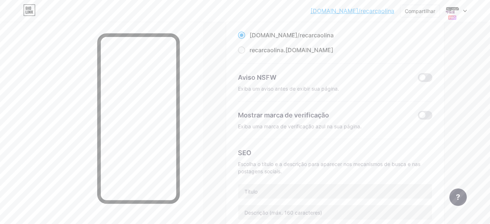
scroll to position [73, 0]
click at [429, 115] on span at bounding box center [425, 116] width 15 height 9
click at [418, 119] on input "checkbox" at bounding box center [418, 119] width 0 height 0
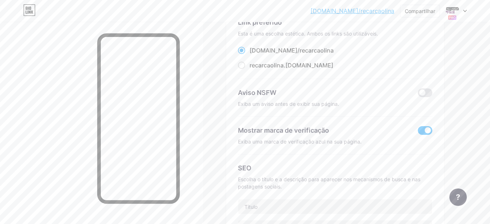
scroll to position [58, 0]
click at [426, 93] on span at bounding box center [425, 93] width 15 height 9
click at [418, 95] on input "checkbox" at bounding box center [418, 95] width 0 height 0
click at [428, 92] on span at bounding box center [425, 93] width 15 height 9
click at [418, 95] on input "checkbox" at bounding box center [418, 95] width 0 height 0
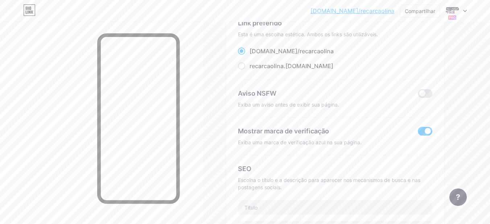
click at [371, 102] on div "Exiba um aviso antes de exibir sua página." at bounding box center [335, 104] width 194 height 7
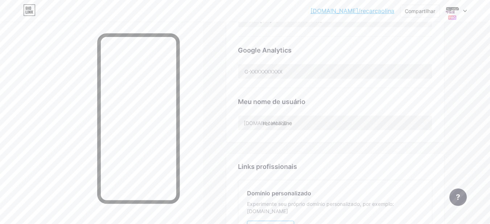
click at [371, 102] on div "Meu nome de usuário" at bounding box center [335, 102] width 194 height 10
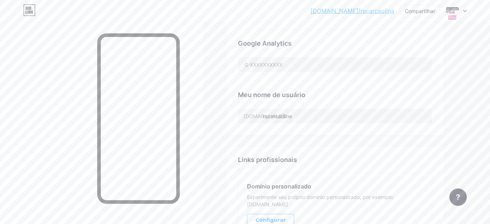
scroll to position [276, 0]
click at [320, 113] on input "recarcaoline" at bounding box center [335, 114] width 194 height 15
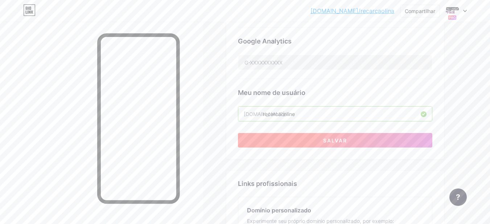
type input "recarcaonline"
click at [328, 144] on button "Salvar" at bounding box center [335, 140] width 194 height 15
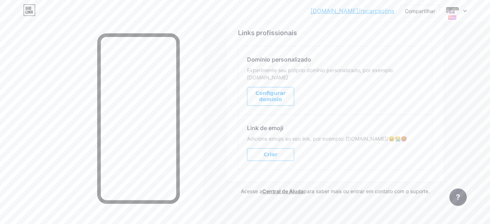
scroll to position [401, 0]
click at [279, 148] on button "Criar" at bounding box center [270, 154] width 47 height 13
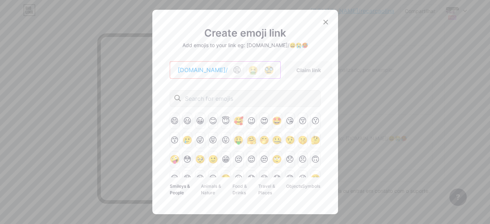
scroll to position [395, 0]
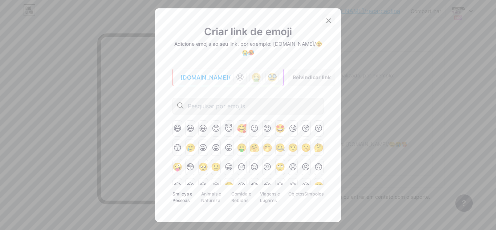
click at [333, 24] on div at bounding box center [328, 20] width 13 height 13
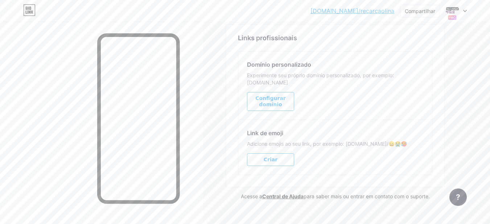
click at [351, 165] on div "Link de emoji Adicione emojis ao seu link, por exemplo: bio.link/😄😭🥵 Criar" at bounding box center [335, 147] width 194 height 55
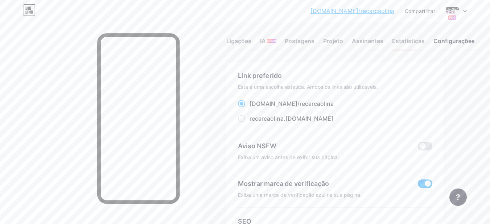
scroll to position [0, 0]
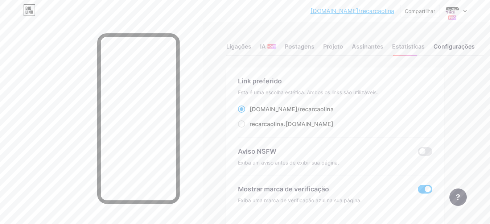
click at [373, 87] on div "Link preferido Esta é uma escolha estética. Ambos os links são utilizáveis. bio…" at bounding box center [335, 107] width 194 height 62
click at [375, 45] on font "Assinantes" at bounding box center [368, 46] width 32 height 7
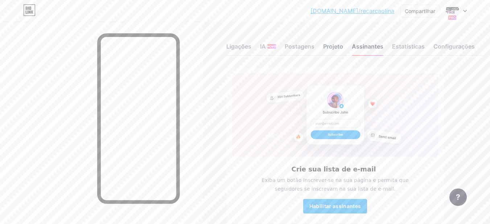
click at [330, 49] on font "Projeto" at bounding box center [333, 46] width 20 height 7
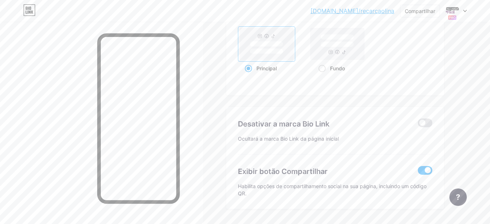
scroll to position [1011, 0]
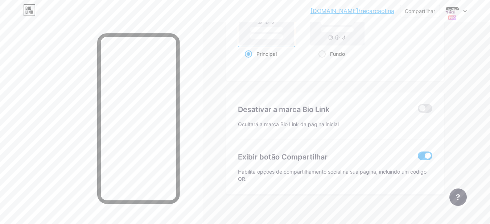
click at [423, 160] on span at bounding box center [425, 156] width 15 height 9
click at [418, 158] on input "checkbox" at bounding box center [418, 158] width 0 height 0
click at [397, 9] on div "[DOMAIN_NAME]/recarc... [DOMAIN_NAME]/recarcaolina Compartilhar Trocar de conta…" at bounding box center [389, 10] width 156 height 13
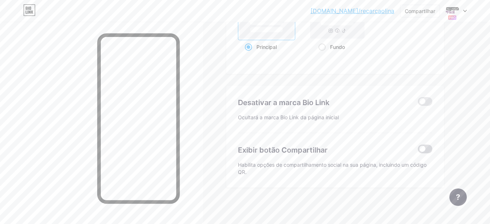
click at [425, 149] on span at bounding box center [425, 149] width 15 height 9
click at [418, 151] on input "checkbox" at bounding box center [418, 151] width 0 height 0
click at [426, 147] on span at bounding box center [425, 149] width 15 height 9
click at [418, 151] on input "checkbox" at bounding box center [418, 151] width 0 height 0
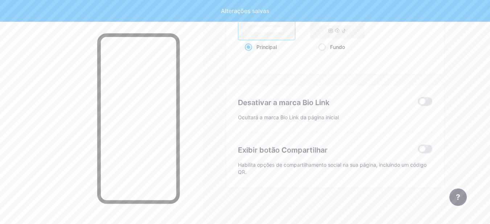
click at [419, 109] on div "Desativar a marca Bio Link Ocultará a marca Bio Link da página inicial" at bounding box center [335, 110] width 194 height 48
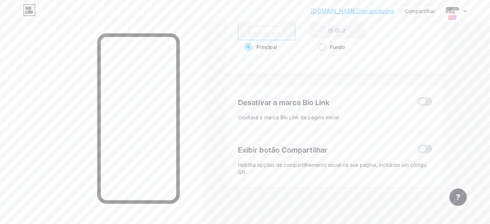
click at [421, 97] on div "Desativar a marca Bio Link Ocultará a marca Bio Link da página inicial" at bounding box center [335, 110] width 194 height 48
click at [425, 100] on span at bounding box center [425, 101] width 15 height 9
click at [418, 103] on input "checkbox" at bounding box center [418, 103] width 0 height 0
click at [426, 147] on span at bounding box center [425, 149] width 15 height 9
click at [418, 151] on input "checkbox" at bounding box center [418, 151] width 0 height 0
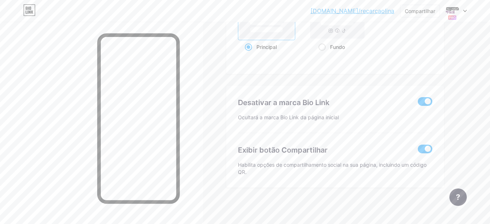
click at [426, 147] on span at bounding box center [425, 149] width 15 height 9
click at [418, 151] on input "checkbox" at bounding box center [418, 151] width 0 height 0
click at [419, 16] on div "Compartilhar" at bounding box center [420, 11] width 40 height 13
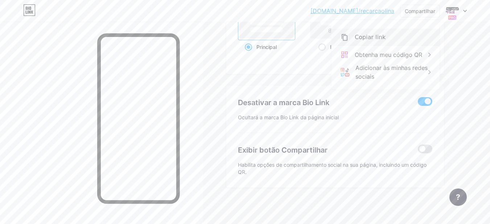
click at [395, 29] on div "Copiar link" at bounding box center [386, 37] width 108 height 17
click at [391, 36] on div "Copiar link" at bounding box center [386, 37] width 108 height 17
click at [378, 36] on font "Copiar link" at bounding box center [370, 37] width 31 height 7
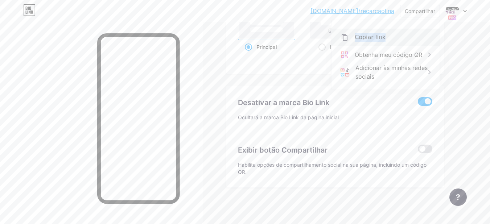
click at [378, 36] on font "Copiar link" at bounding box center [370, 37] width 31 height 7
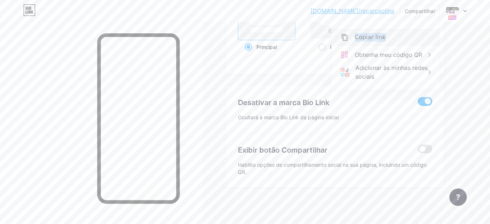
click at [378, 36] on font "Copiar link" at bounding box center [370, 37] width 31 height 7
click at [405, 33] on div "Copiar link" at bounding box center [386, 37] width 108 height 17
click at [384, 41] on div "Copiar link" at bounding box center [386, 37] width 108 height 17
